Goal: Task Accomplishment & Management: Manage account settings

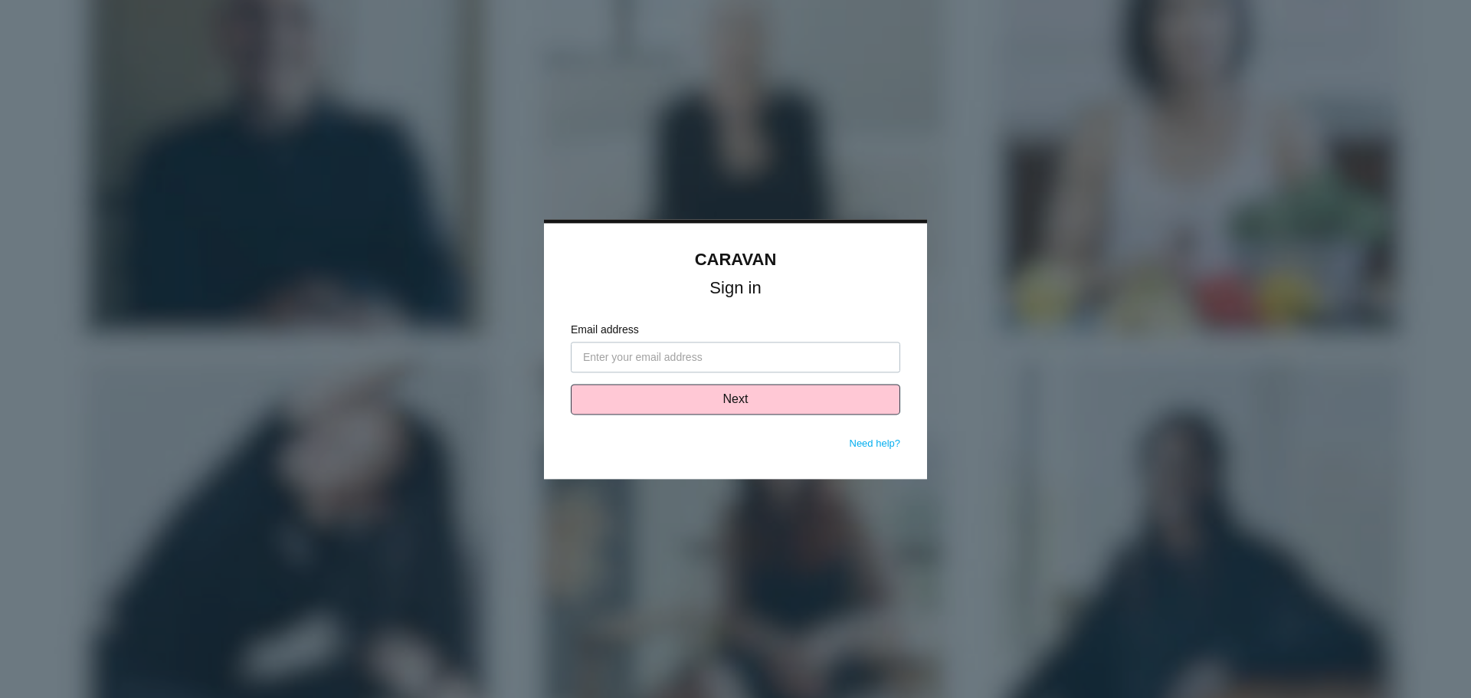
type input "[PERSON_NAME][EMAIL_ADDRESS][PERSON_NAME][DOMAIN_NAME]"
click at [736, 398] on button "Next" at bounding box center [735, 399] width 329 height 31
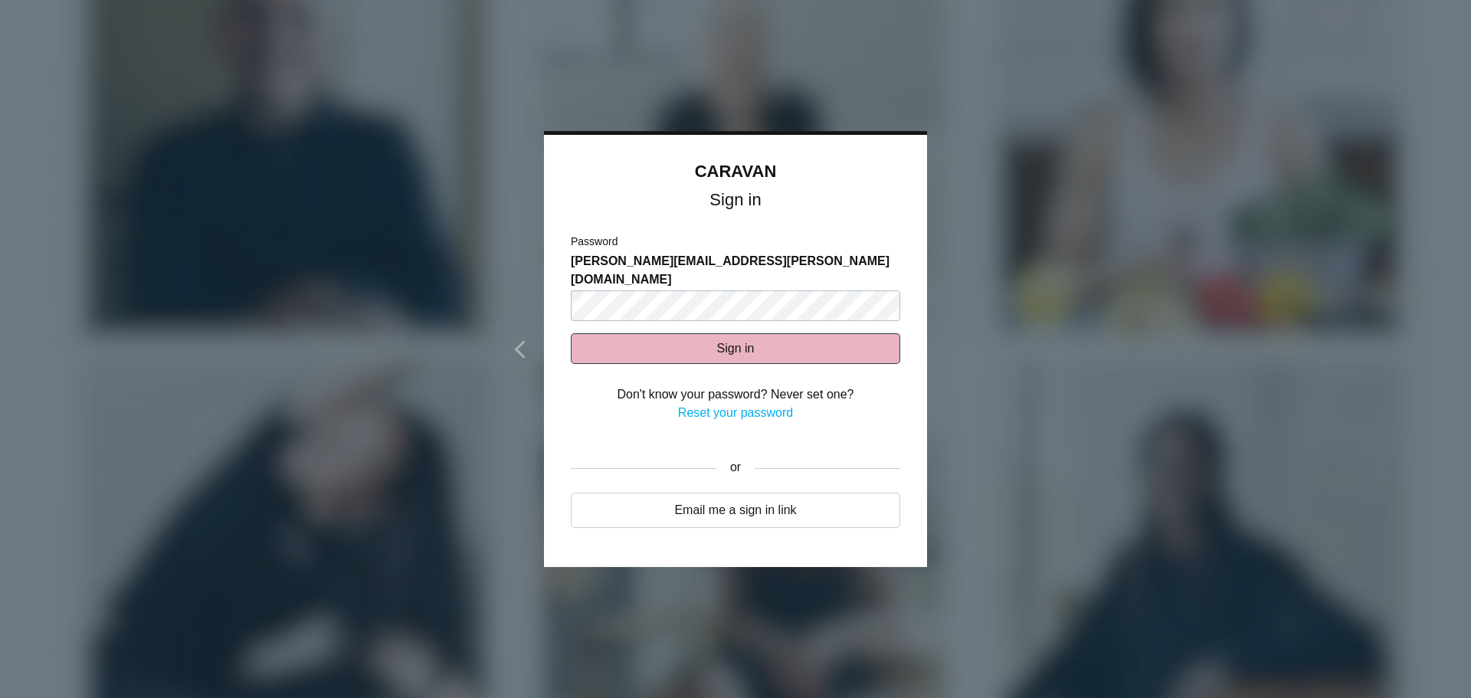
click at [722, 333] on button "Sign in" at bounding box center [735, 348] width 329 height 31
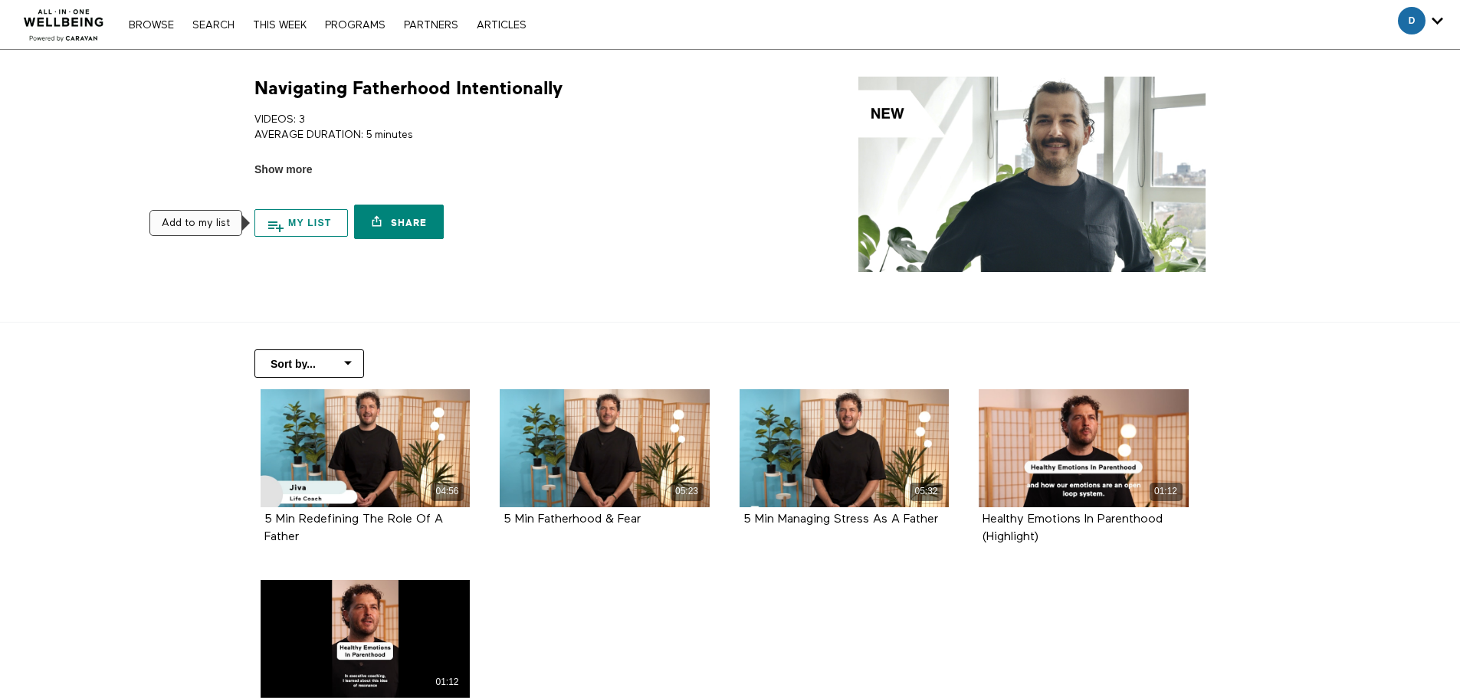
click at [302, 219] on button "My list" at bounding box center [300, 223] width 93 height 28
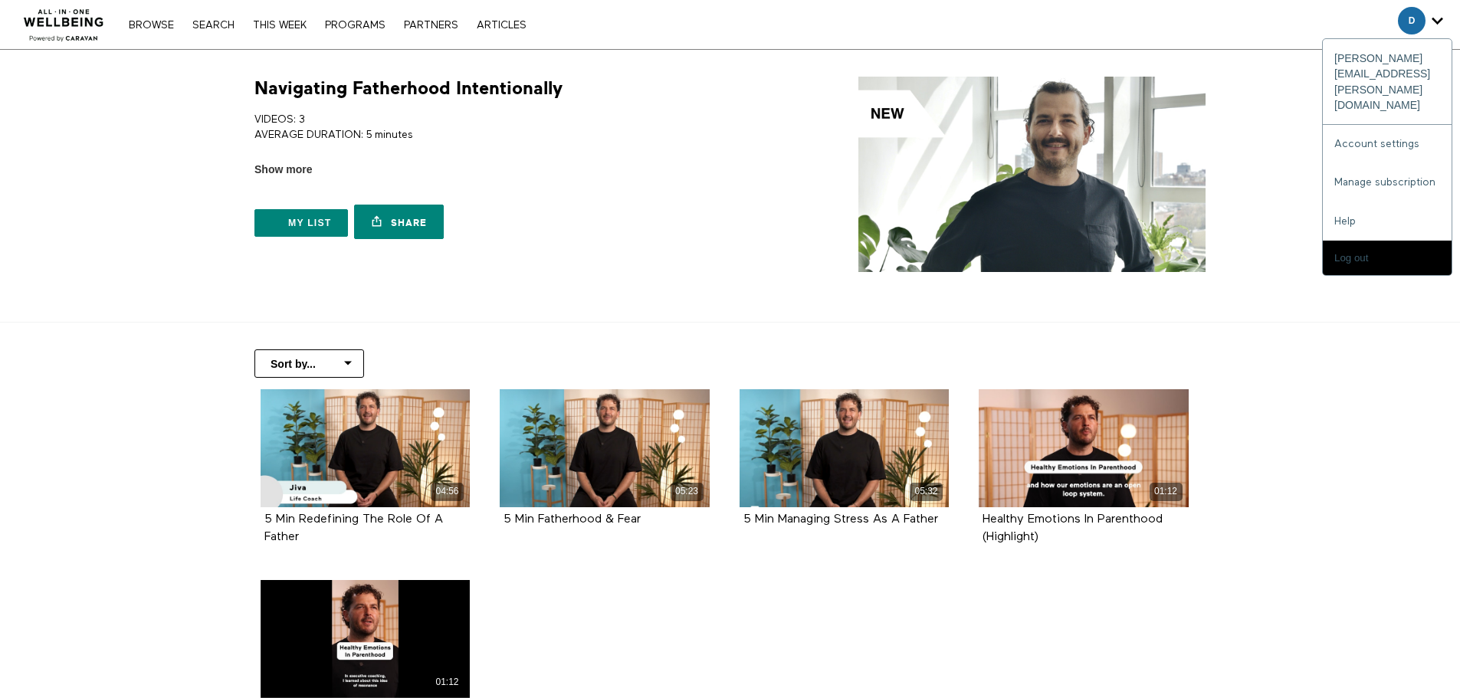
click at [1425, 19] on div "D" at bounding box center [1419, 21] width 45 height 28
